Goal: Task Accomplishment & Management: Manage account settings

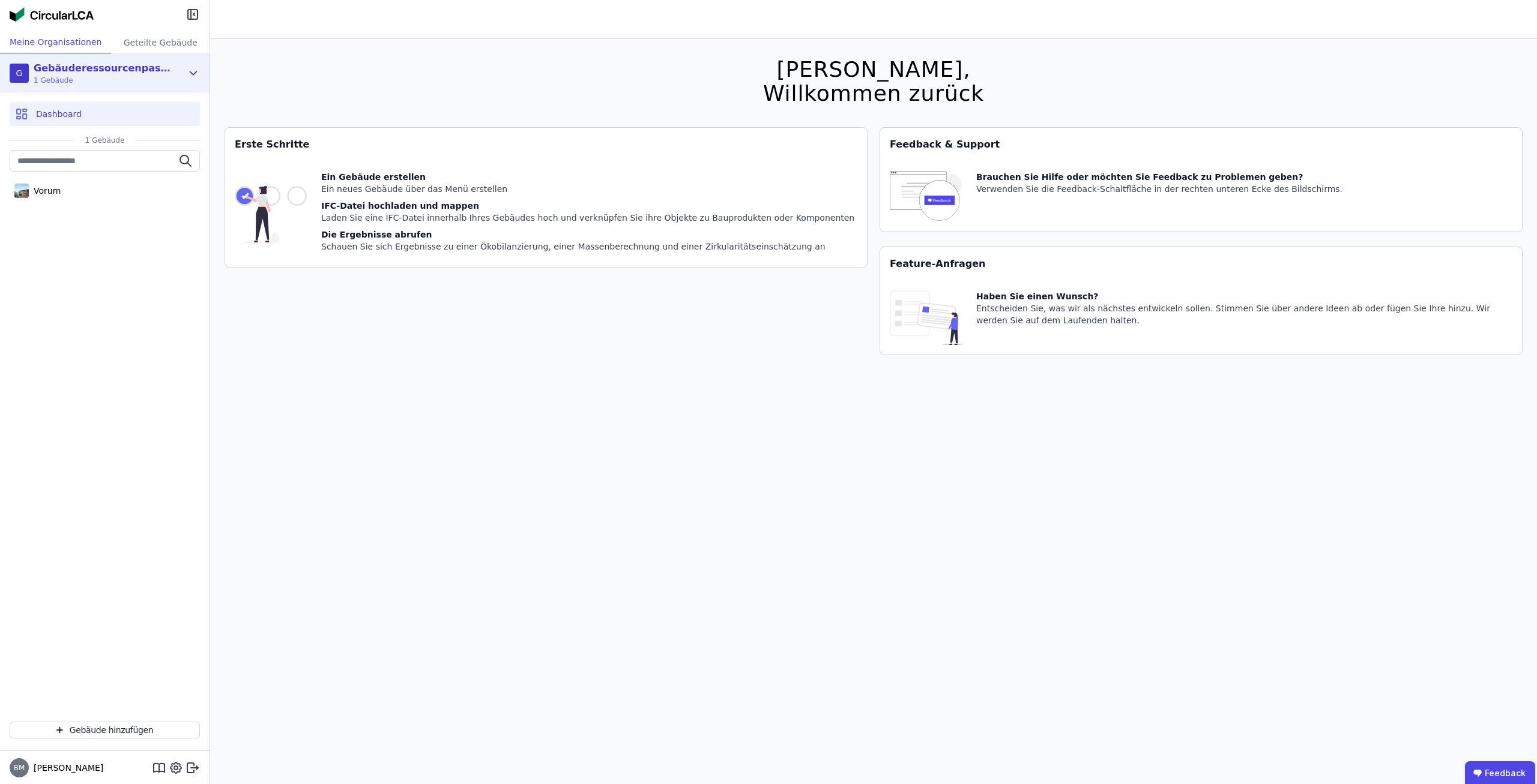
click at [180, 72] on div "G Gebäuderessourcenpass Demo 1 Gebäude" at bounding box center [95, 73] width 172 height 24
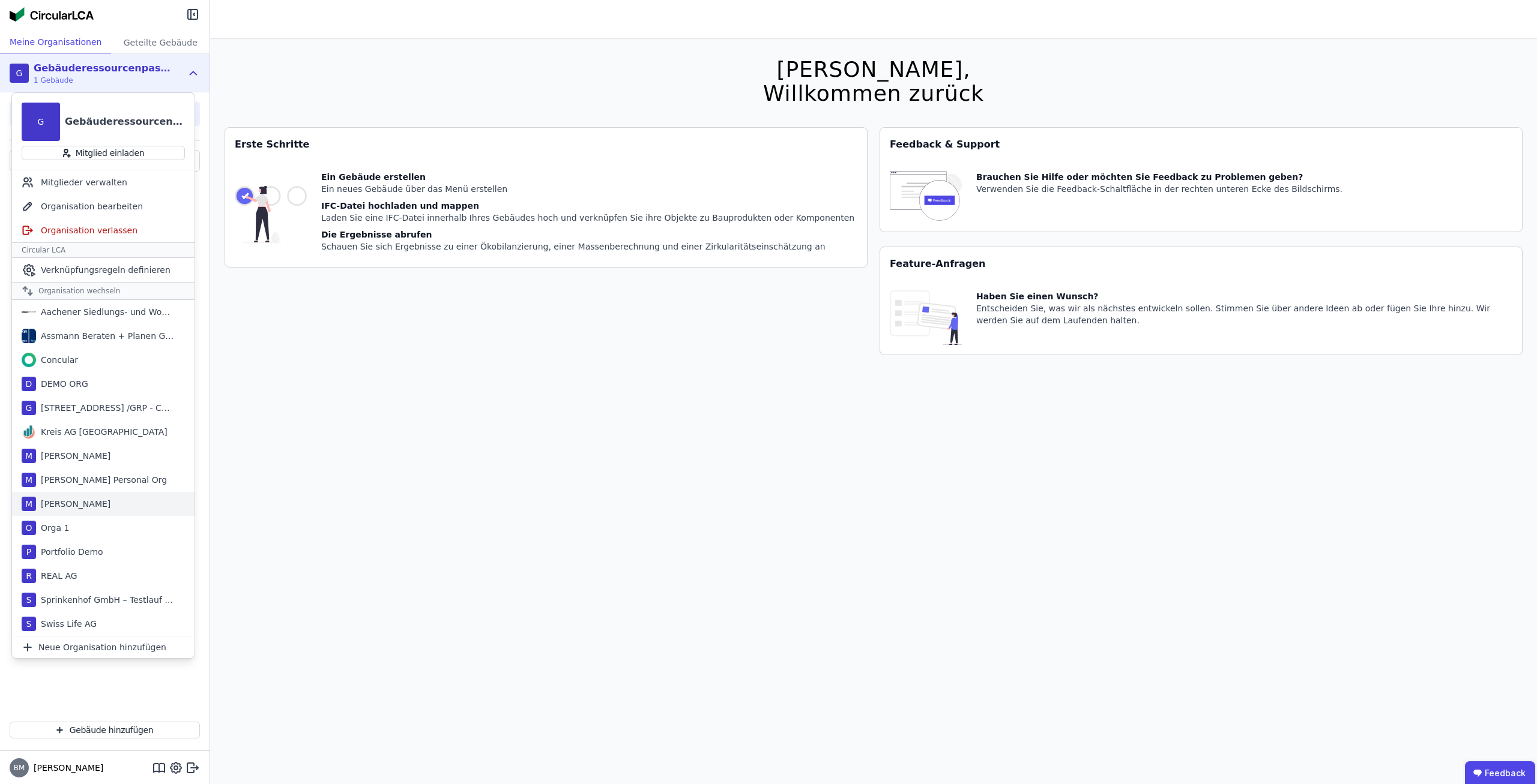
click at [101, 497] on div "M [PERSON_NAME]" at bounding box center [103, 504] width 183 height 24
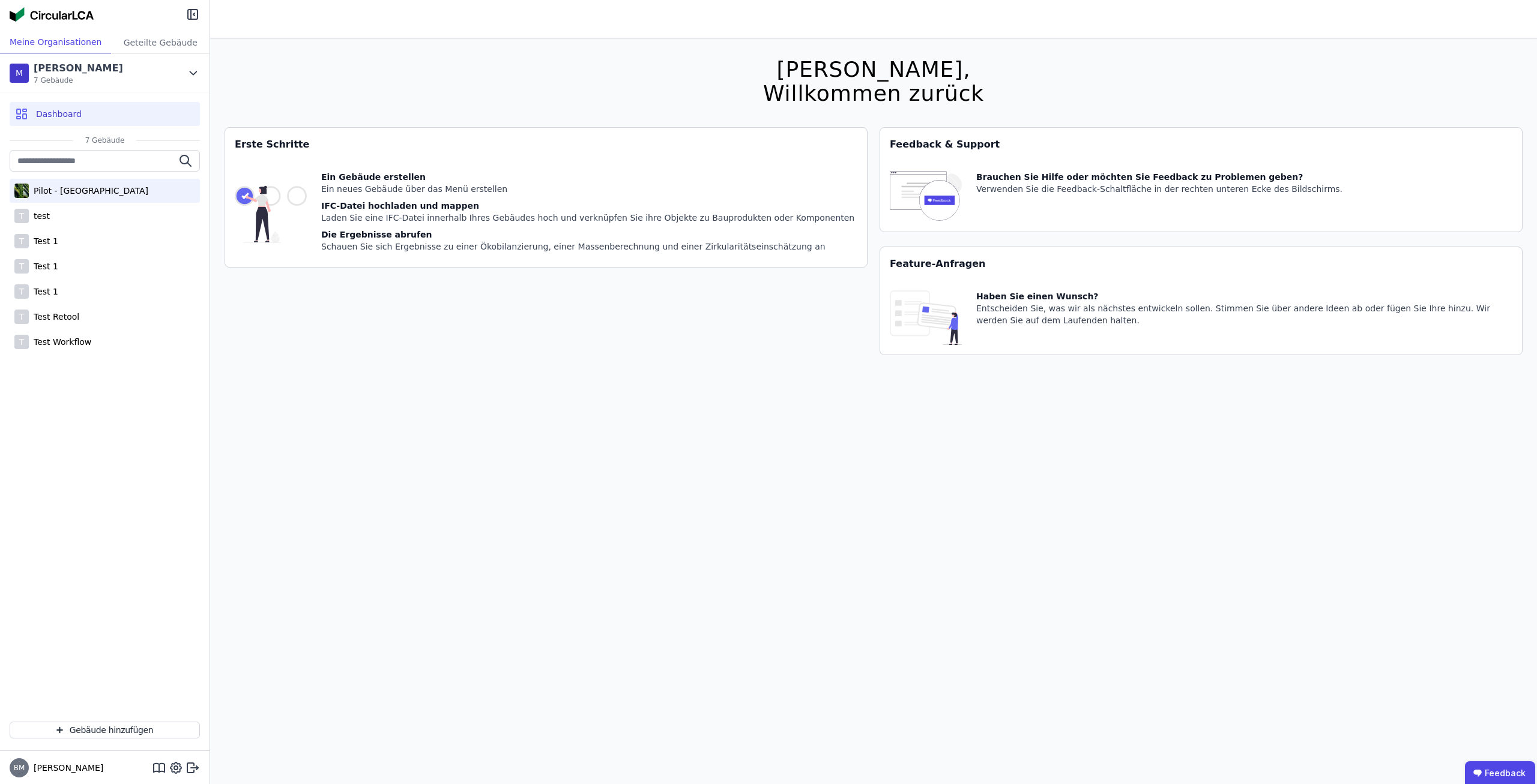
click at [83, 193] on div "Pilot - [GEOGRAPHIC_DATA]" at bounding box center [89, 191] width 120 height 12
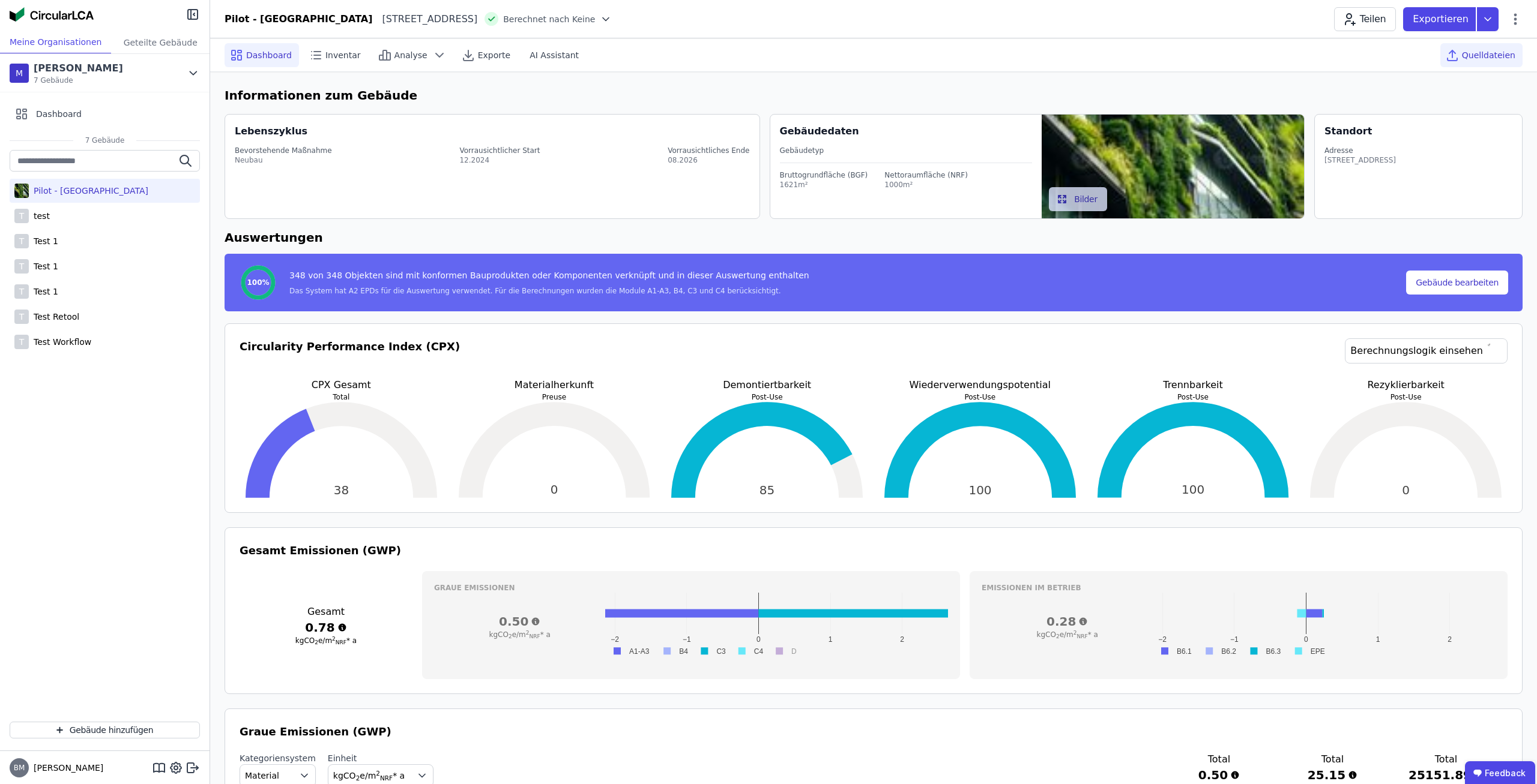
click at [1521, 55] on div "Quelldateien" at bounding box center [1481, 55] width 82 height 24
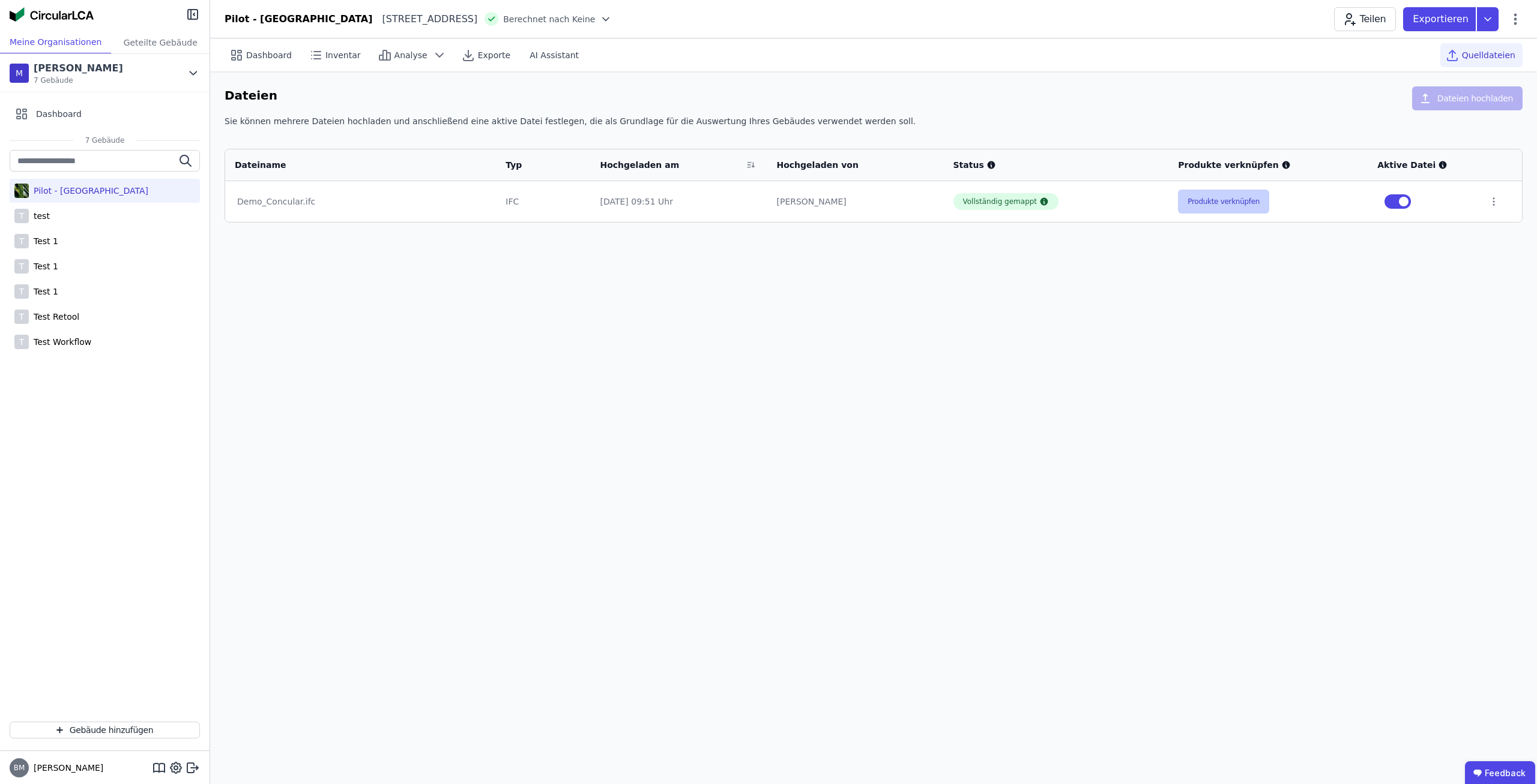
click at [1224, 208] on button "Produkte verknüpfen" at bounding box center [1223, 202] width 91 height 24
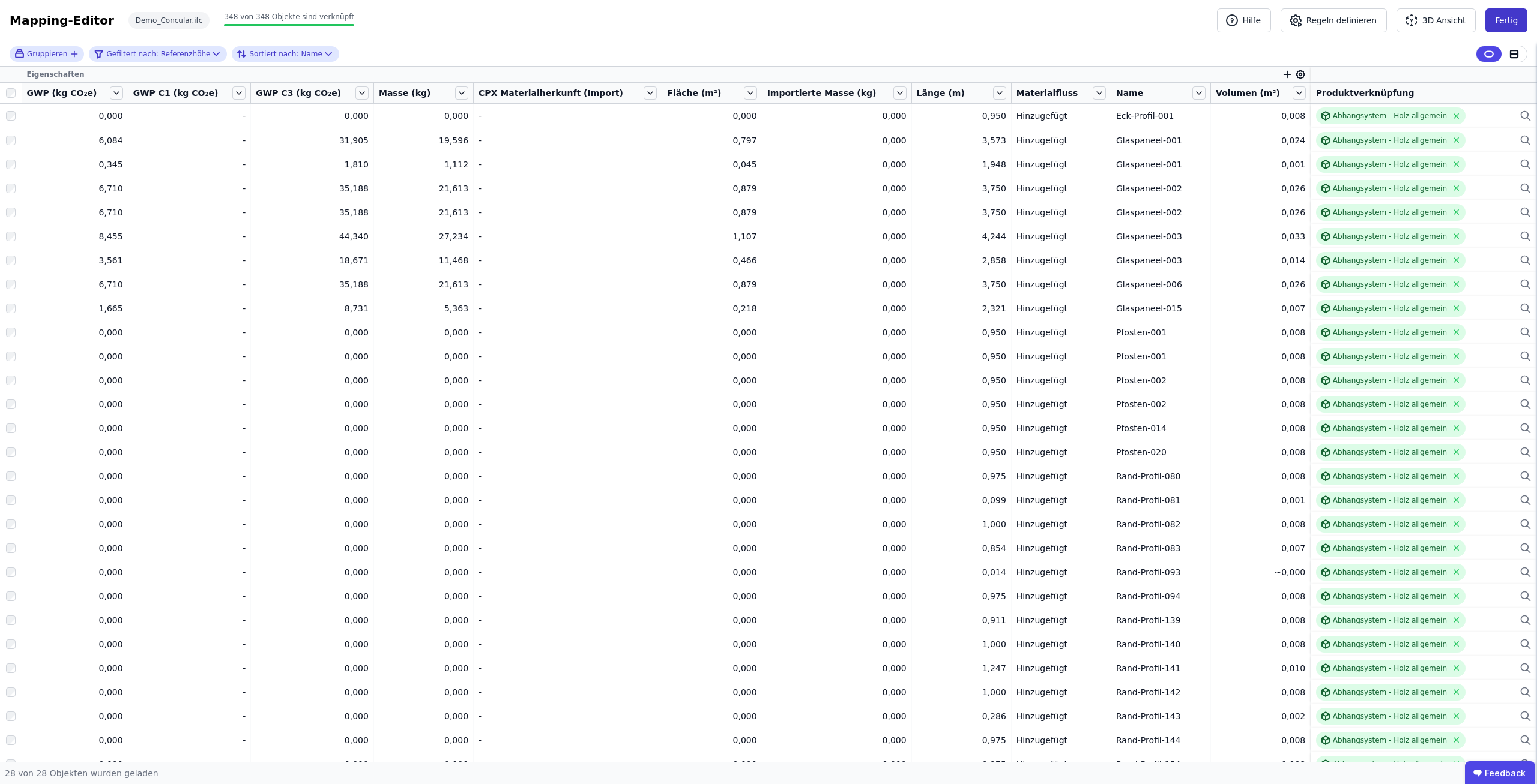
click at [1516, 20] on button "Fertig" at bounding box center [1506, 20] width 42 height 24
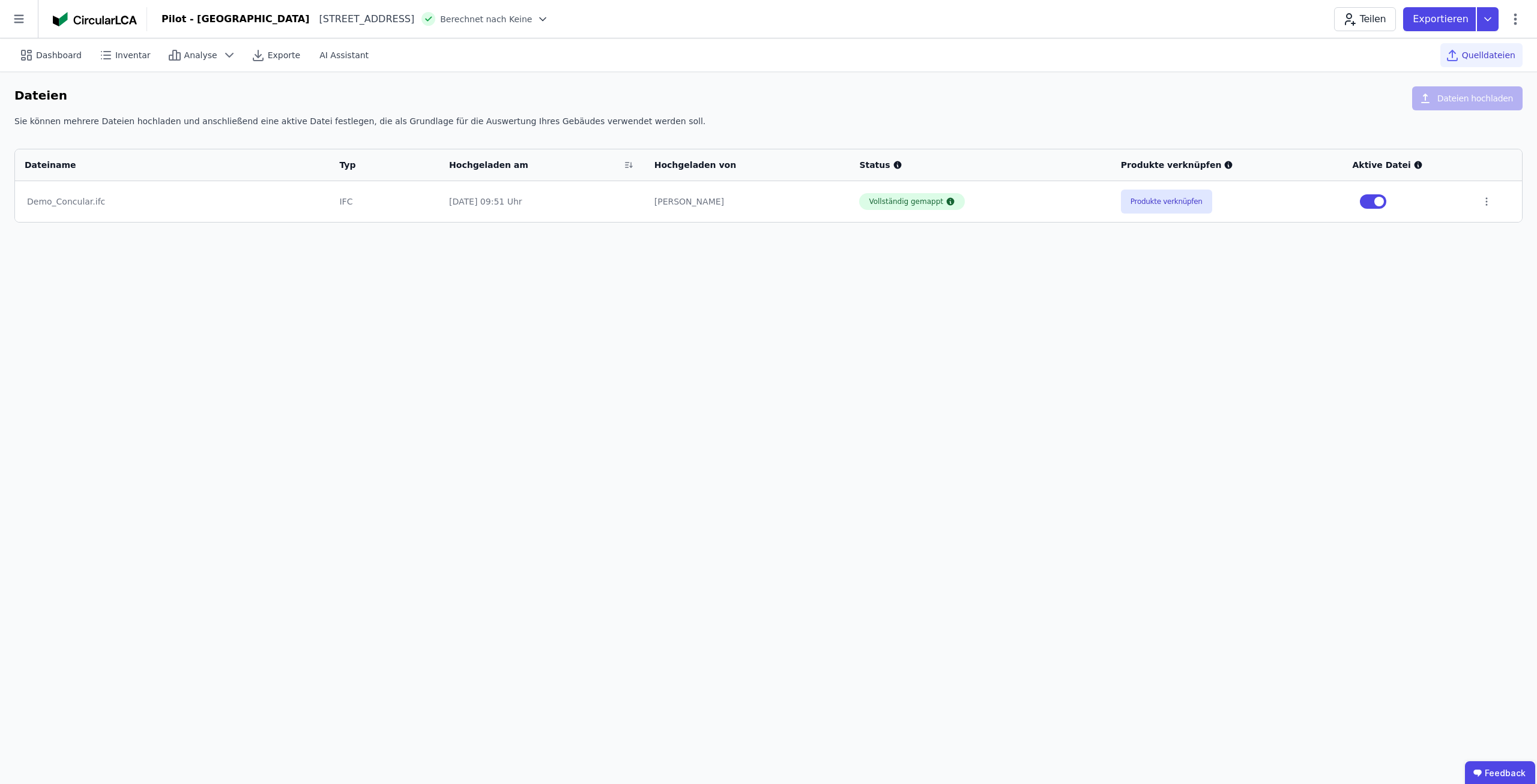
click at [988, 301] on div "Dashboard Inventar Analyse Exporte AI Assistant Quelldateien Dateien Dateien ho…" at bounding box center [768, 411] width 1537 height 746
click at [1519, 16] on icon at bounding box center [1515, 18] width 14 height 14
click at [1485, 41] on div "Gebäude bearbeiten" at bounding box center [1464, 47] width 116 height 21
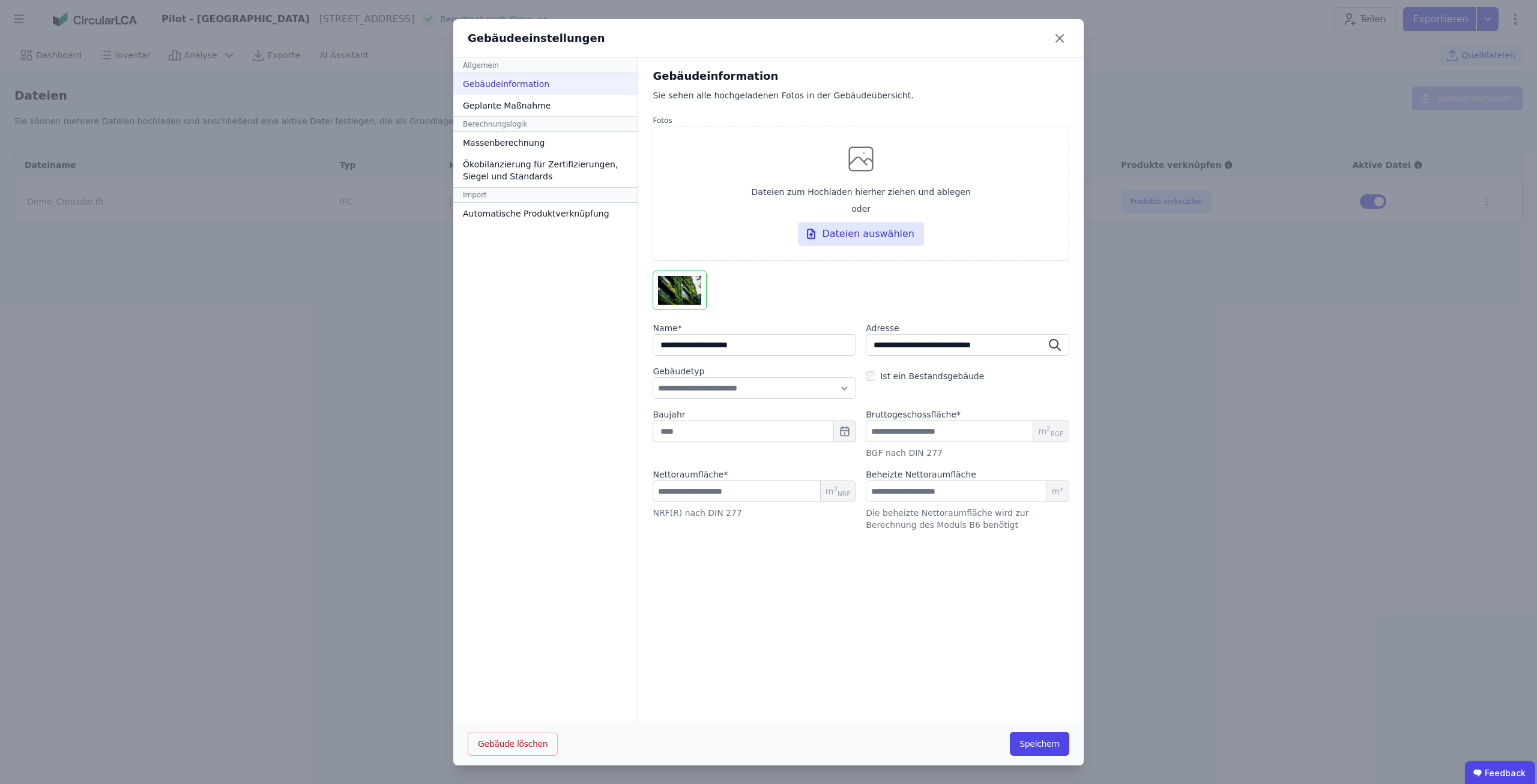
click at [469, 506] on div "Allgemein Gebäudeinformation Geplante Maßnahme Berechnungslogik Massenberechnun…" at bounding box center [546, 390] width 185 height 664
click at [520, 169] on div "Ökobilanzierung für Zertifizierungen, Siegel und Standards" at bounding box center [545, 170] width 184 height 33
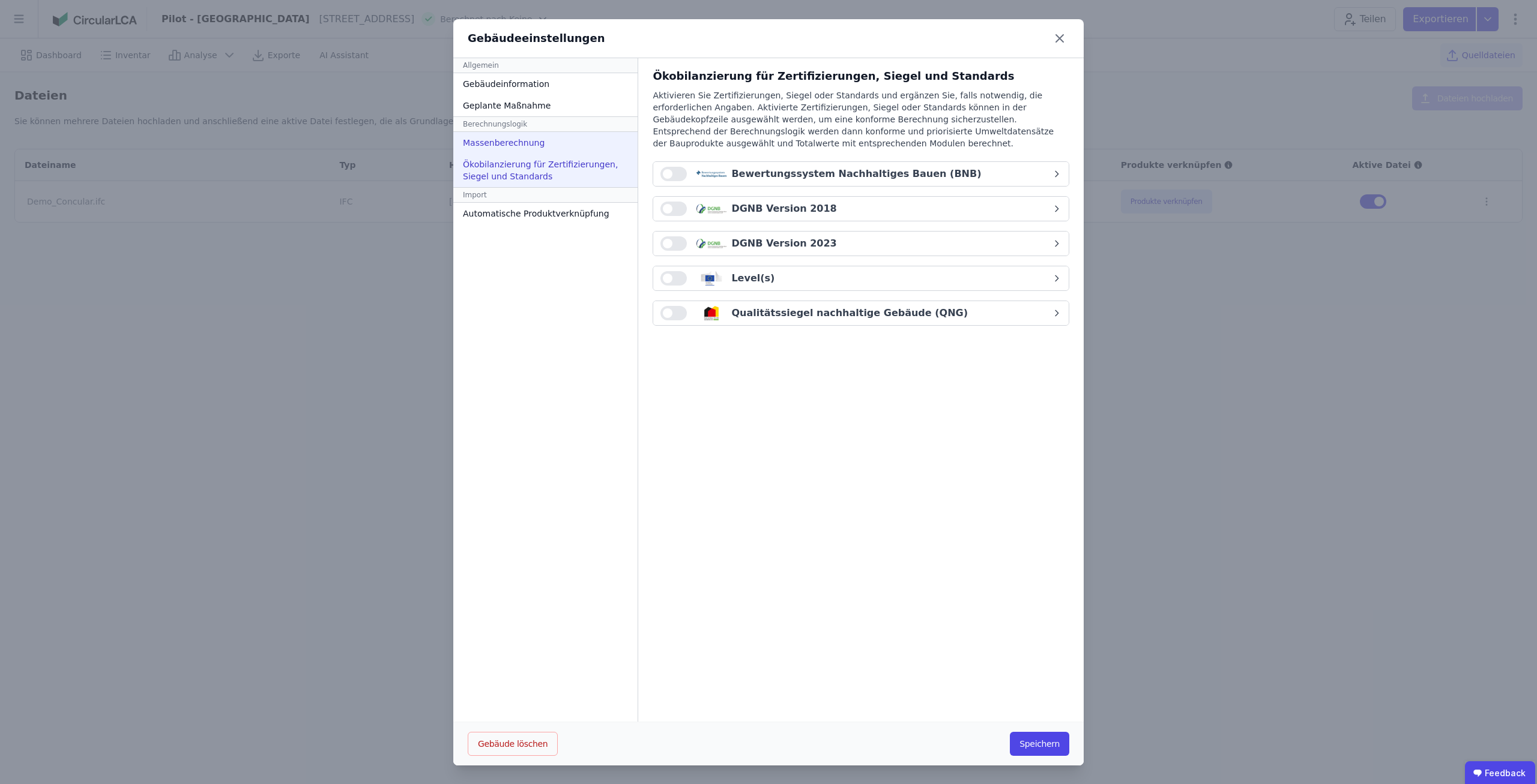
click at [518, 141] on div "Massenberechnung" at bounding box center [545, 143] width 184 height 21
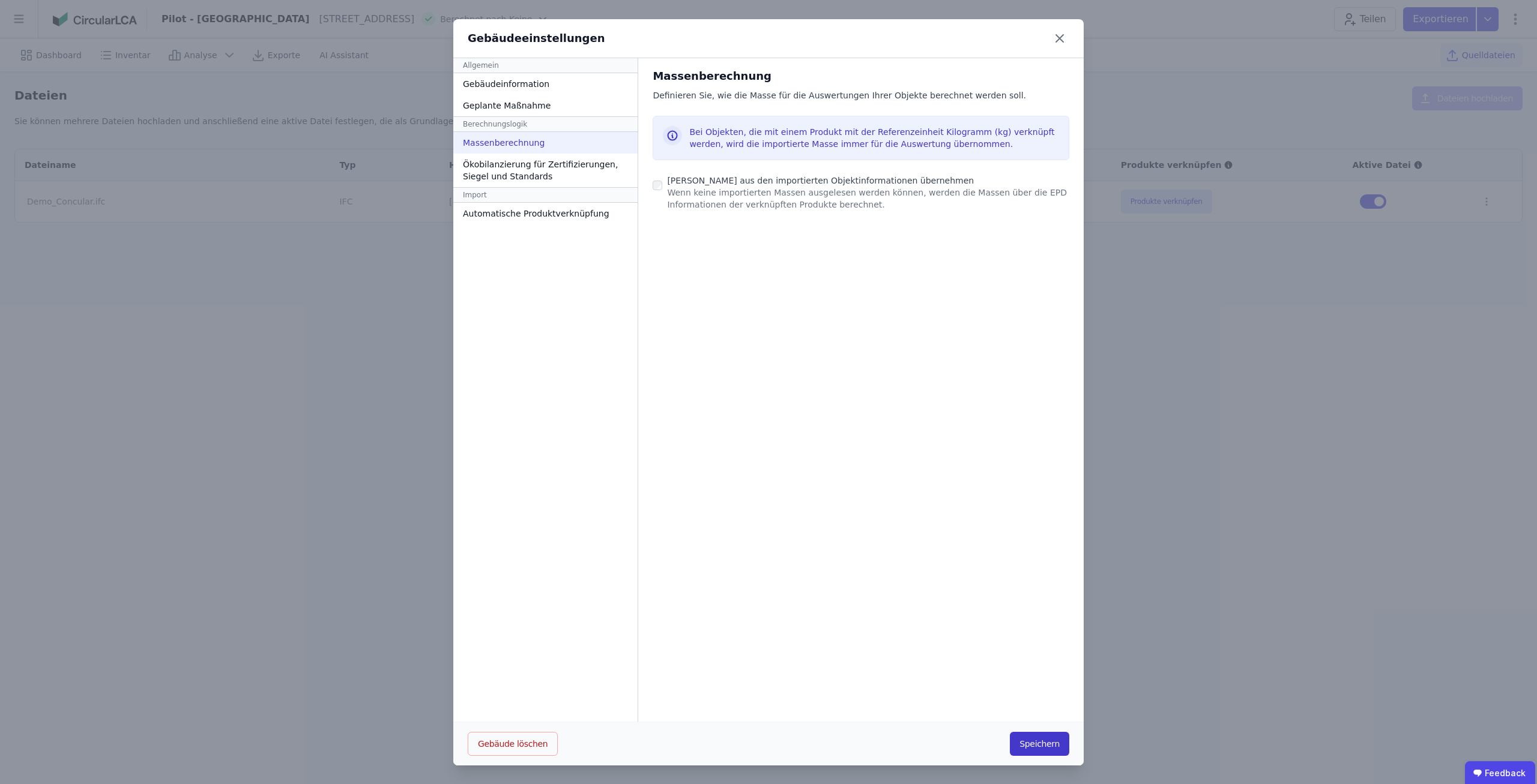
click at [1046, 753] on button "Speichern" at bounding box center [1039, 744] width 59 height 24
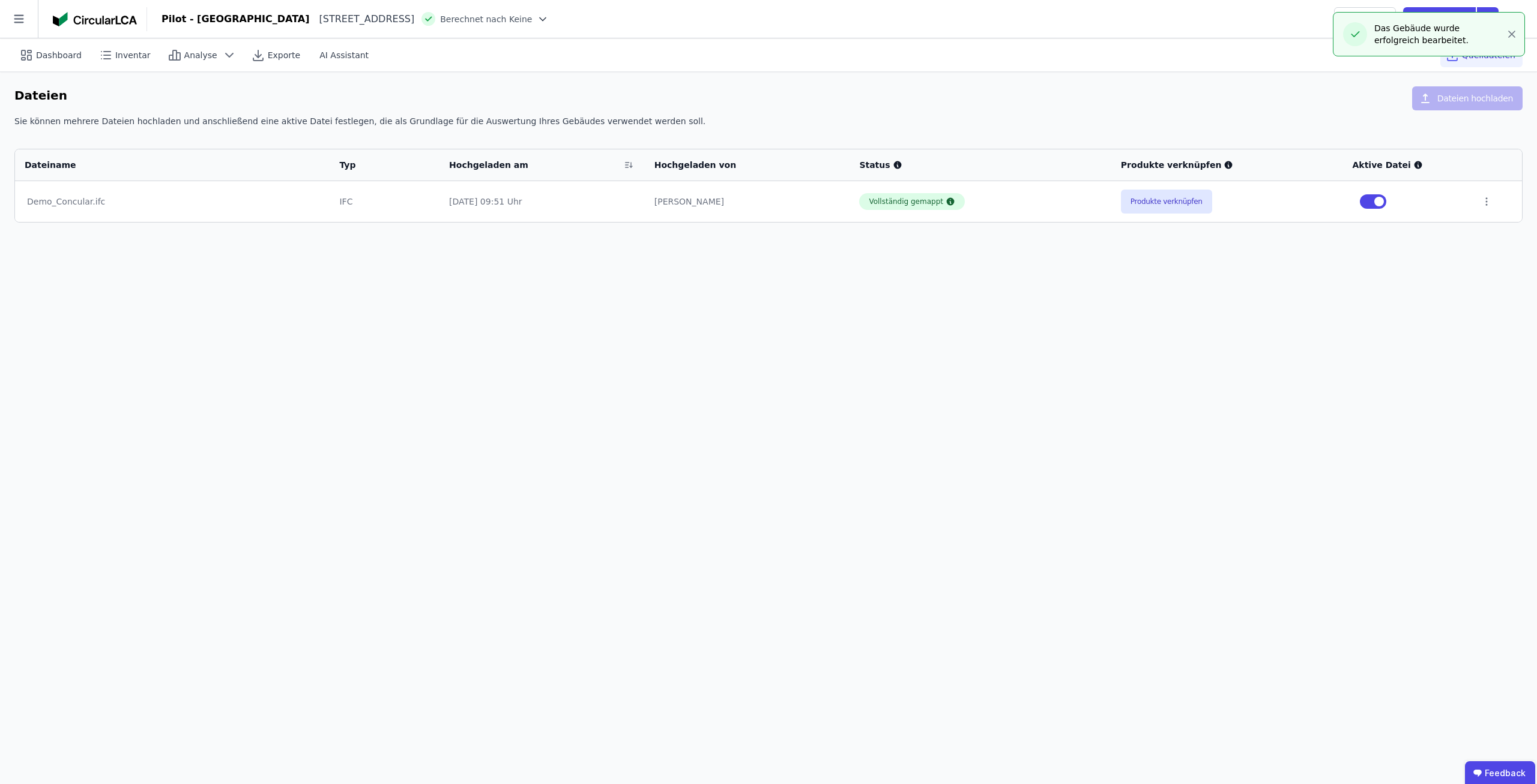
click at [1034, 592] on div "Dashboard Inventar Analyse Exporte AI Assistant Quelldateien Dateien Dateien ho…" at bounding box center [768, 411] width 1537 height 746
